Goal: Find specific page/section: Find specific page/section

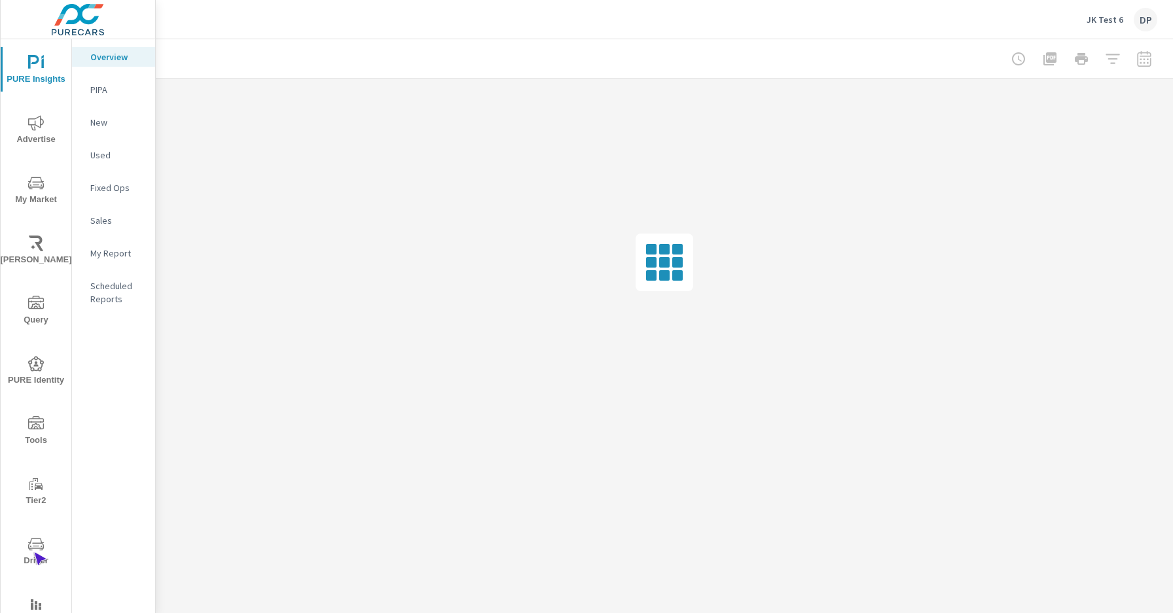
click at [33, 552] on span "Driver" at bounding box center [36, 553] width 63 height 32
